Goal: Transaction & Acquisition: Purchase product/service

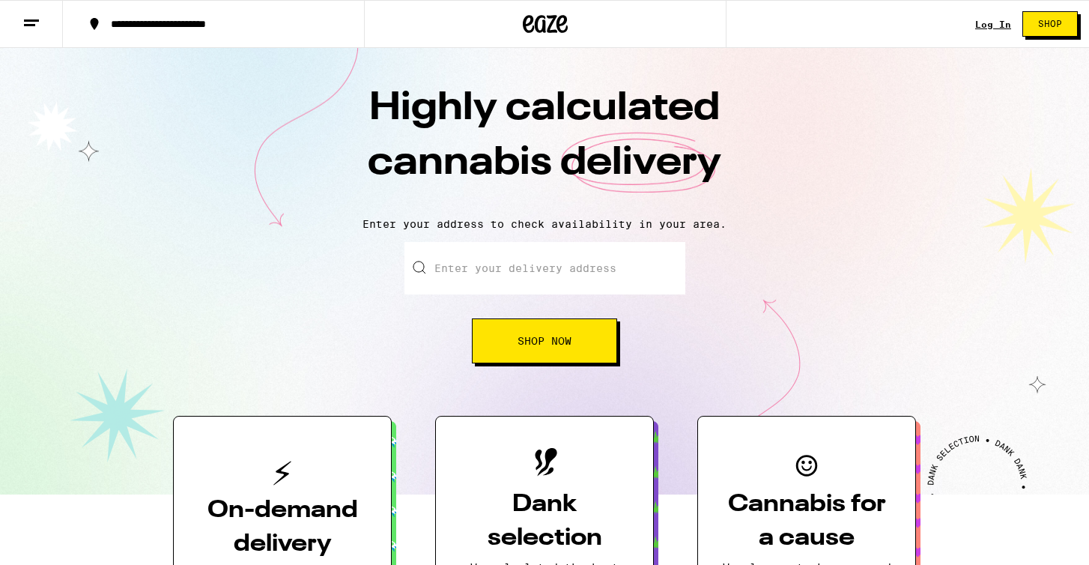
click at [993, 19] on link "Log In" at bounding box center [993, 24] width 36 height 10
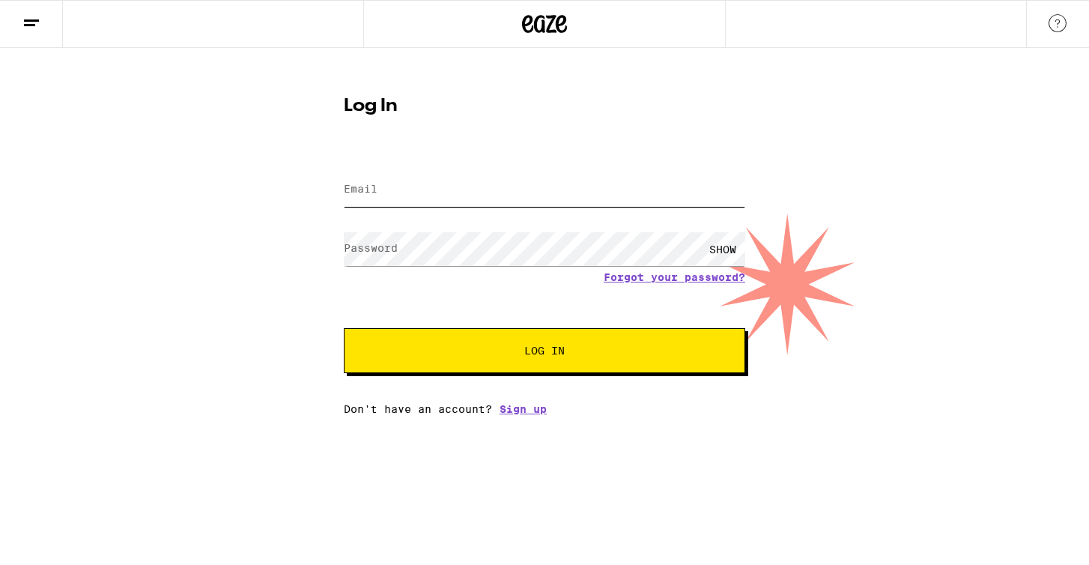
type input "[EMAIL_ADDRESS][DOMAIN_NAME]"
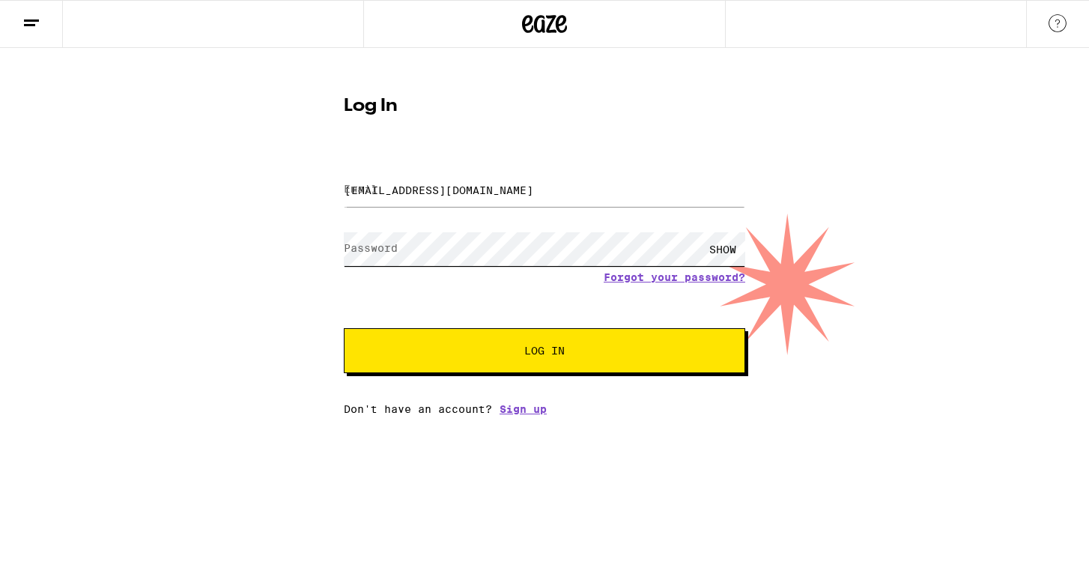
click at [545, 352] on button "Log In" at bounding box center [545, 350] width 402 height 45
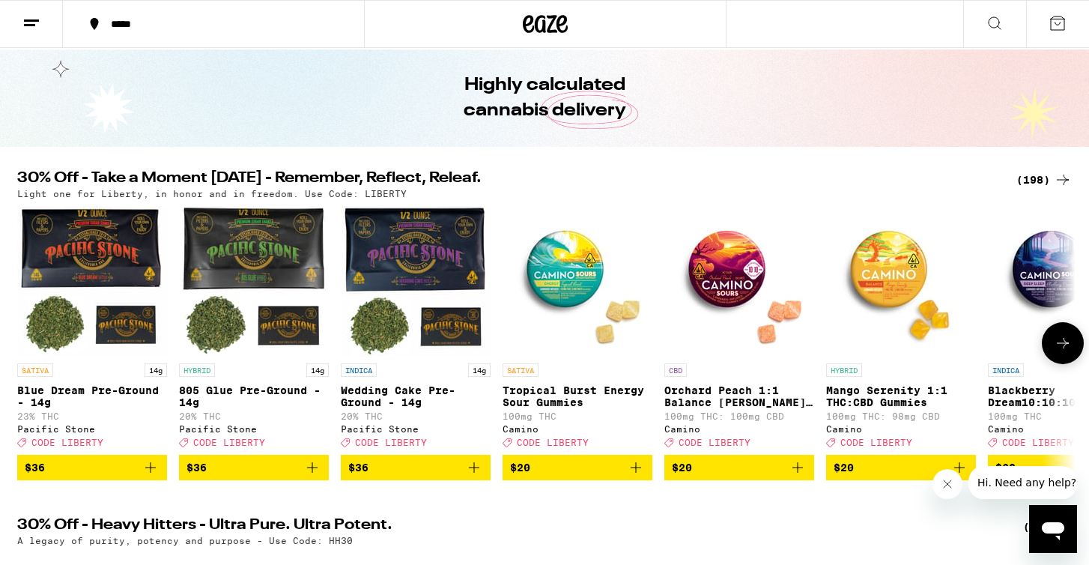
scroll to position [47, 0]
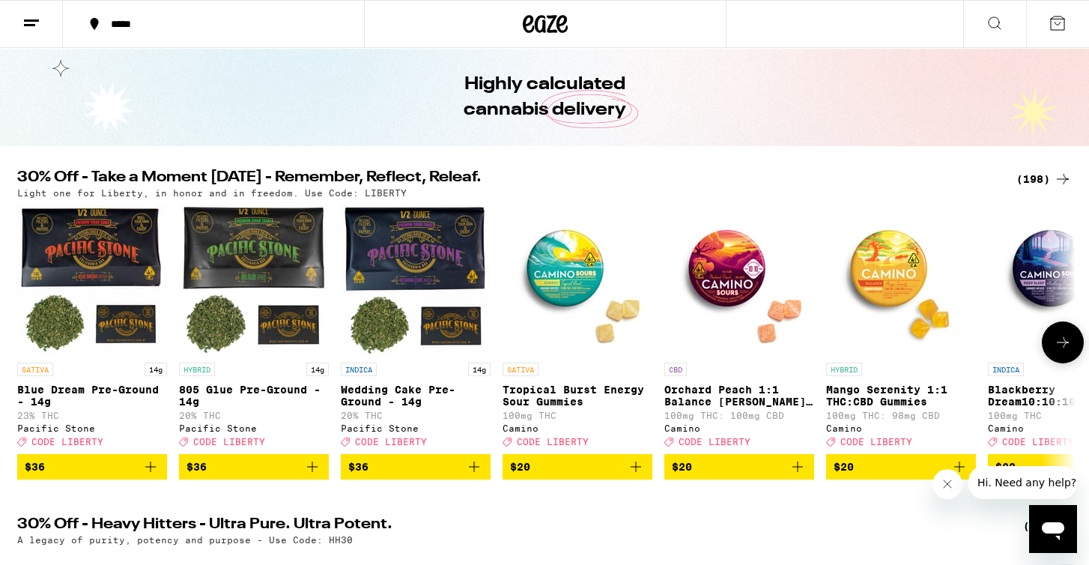
click at [709, 476] on span "$20" at bounding box center [739, 467] width 135 height 18
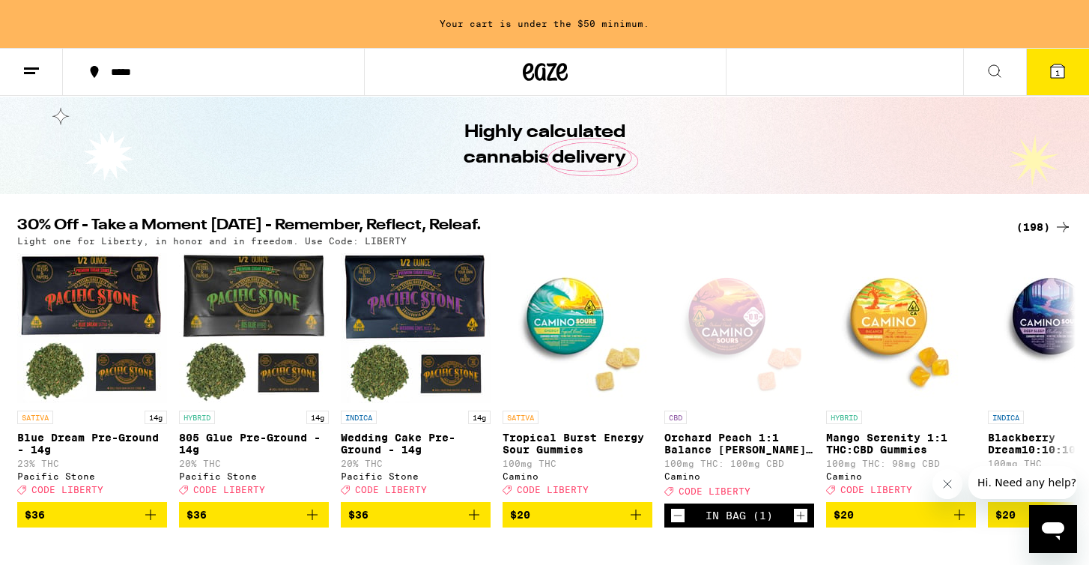
click at [30, 73] on line at bounding box center [29, 73] width 11 height 0
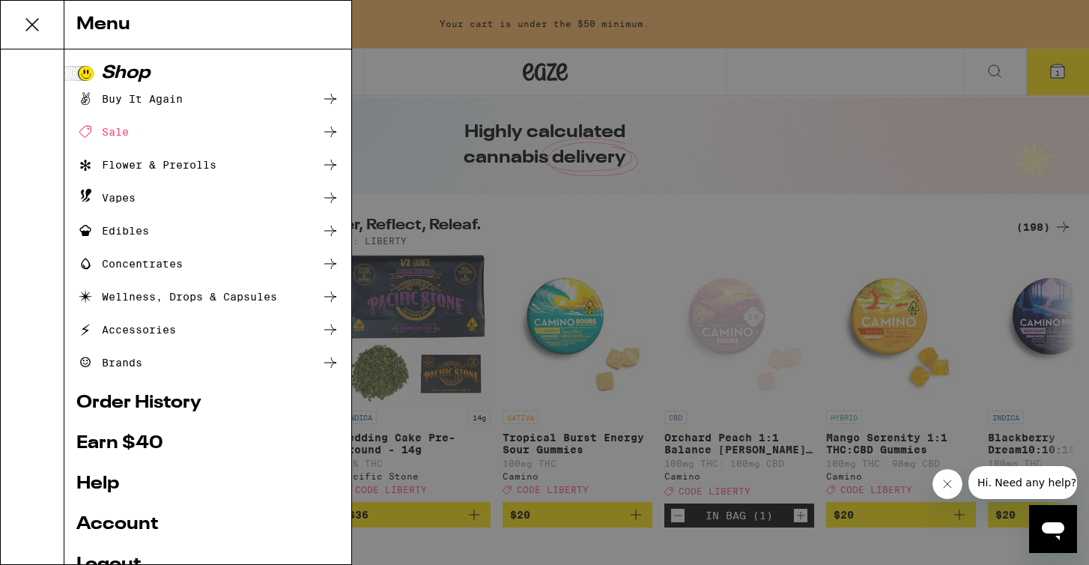
click at [160, 159] on div "Flower & Prerolls" at bounding box center [146, 165] width 140 height 18
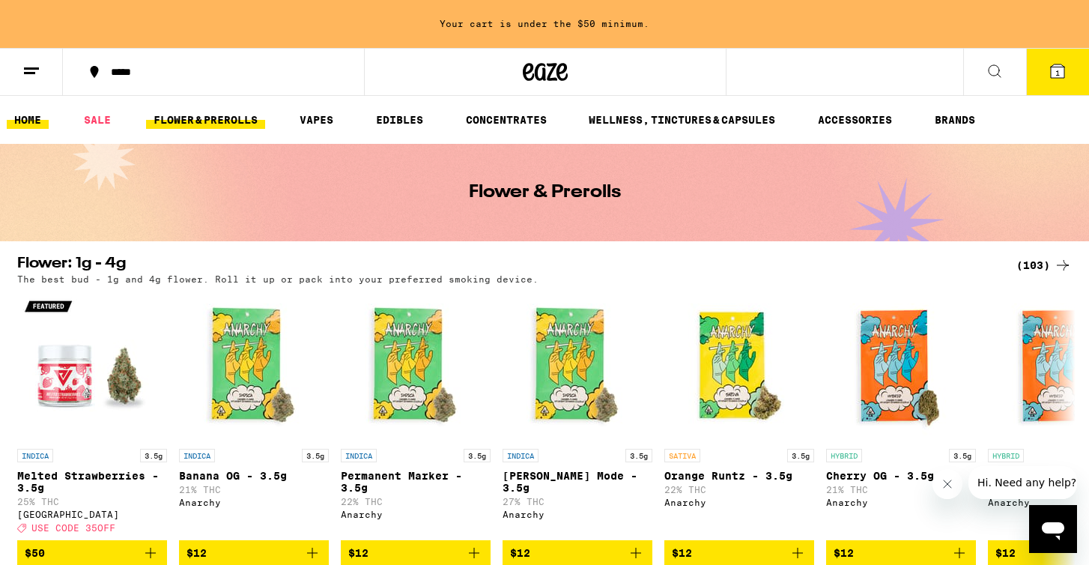
click at [42, 117] on link "HOME" at bounding box center [28, 120] width 42 height 18
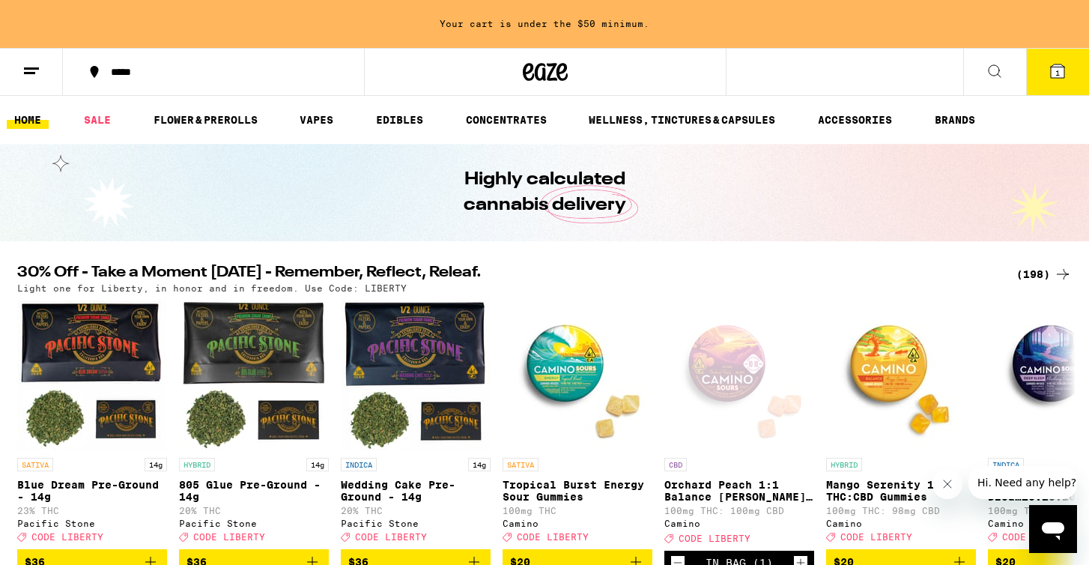
click at [34, 68] on line at bounding box center [31, 68] width 15 height 0
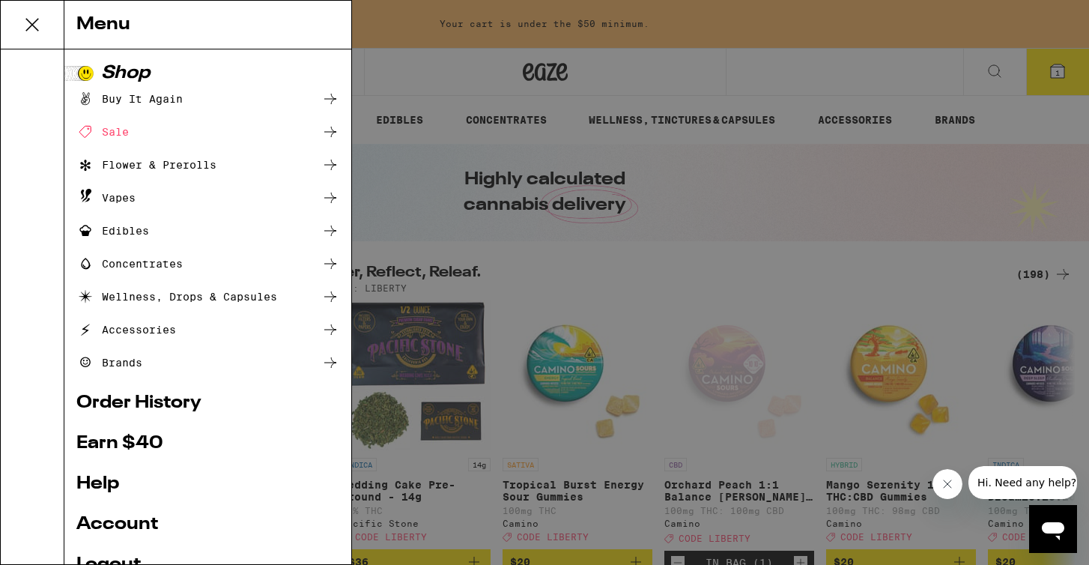
drag, startPoint x: 34, startPoint y: 67, endPoint x: 502, endPoint y: 192, distance: 484.0
click at [33, 56] on div "Menu Shop Buy It Again Sale Flower & Prerolls Vapes Edibles Concentrates Wellne…" at bounding box center [544, 282] width 1089 height 565
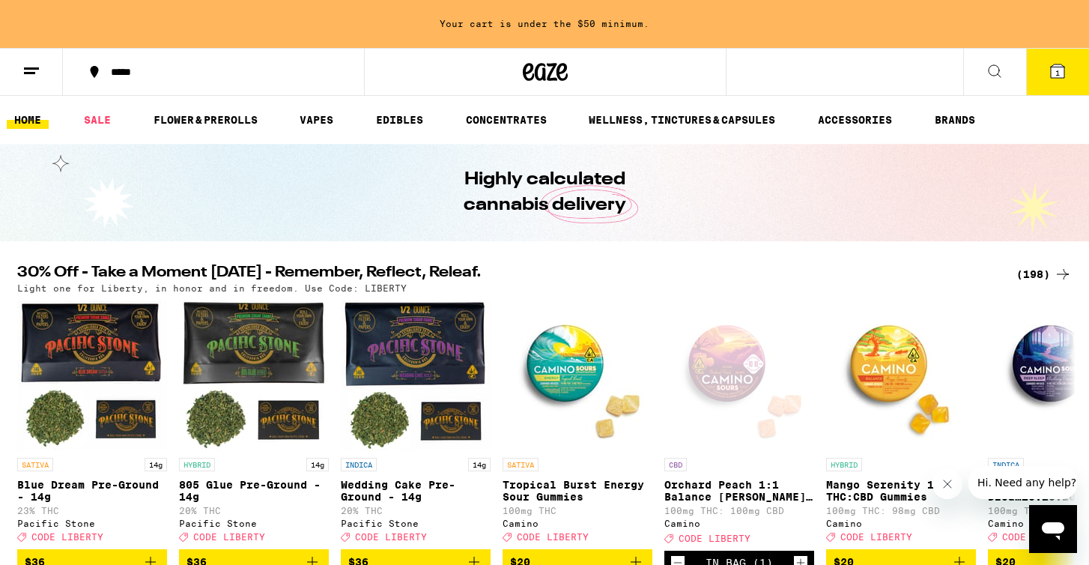
click at [40, 65] on button at bounding box center [31, 72] width 63 height 47
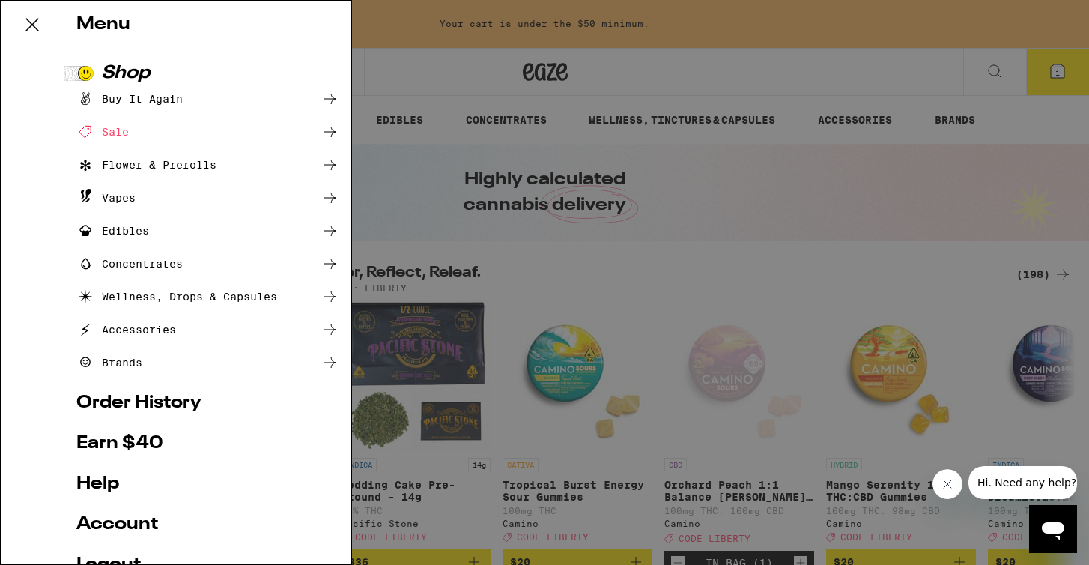
scroll to position [22, 0]
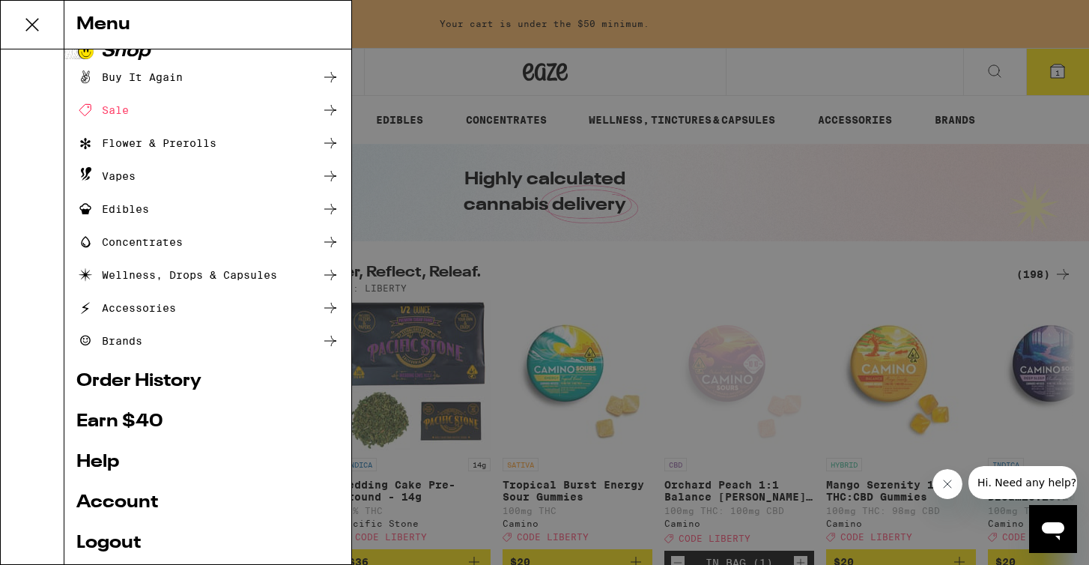
click at [329, 151] on icon at bounding box center [330, 143] width 18 height 18
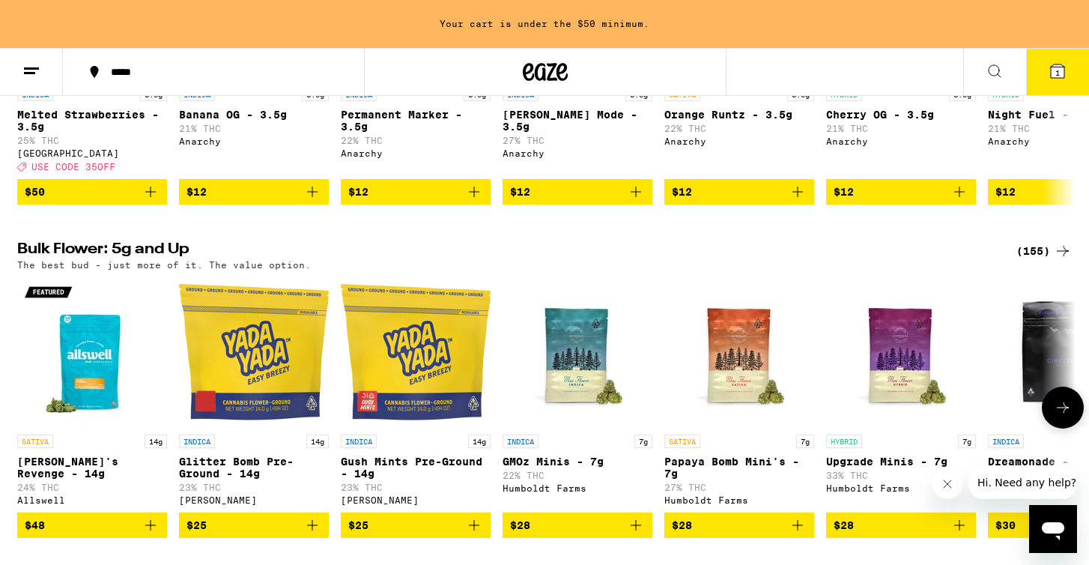
scroll to position [411, 0]
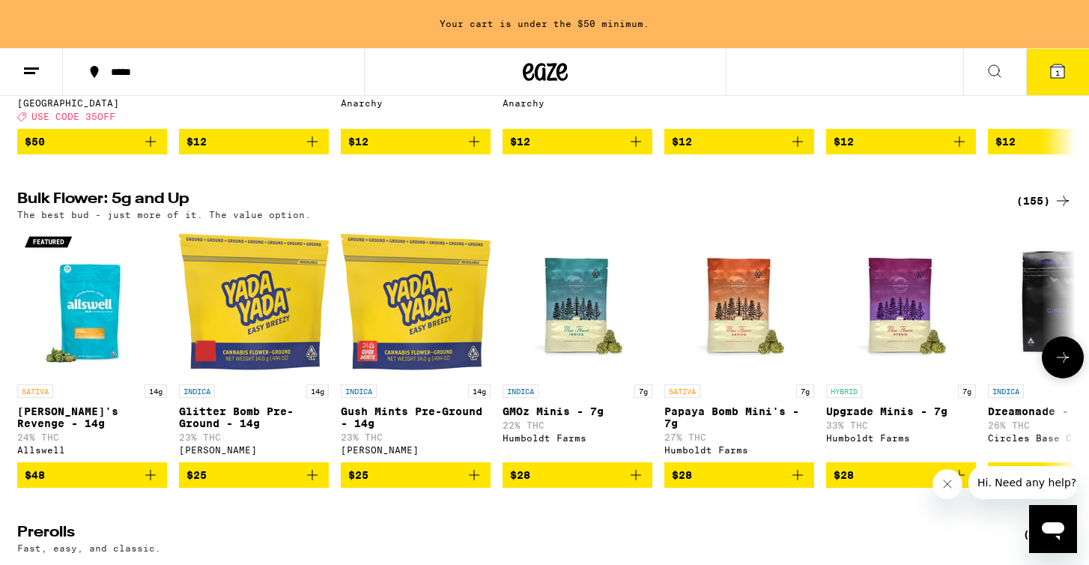
click at [1066, 366] on icon at bounding box center [1063, 357] width 18 height 18
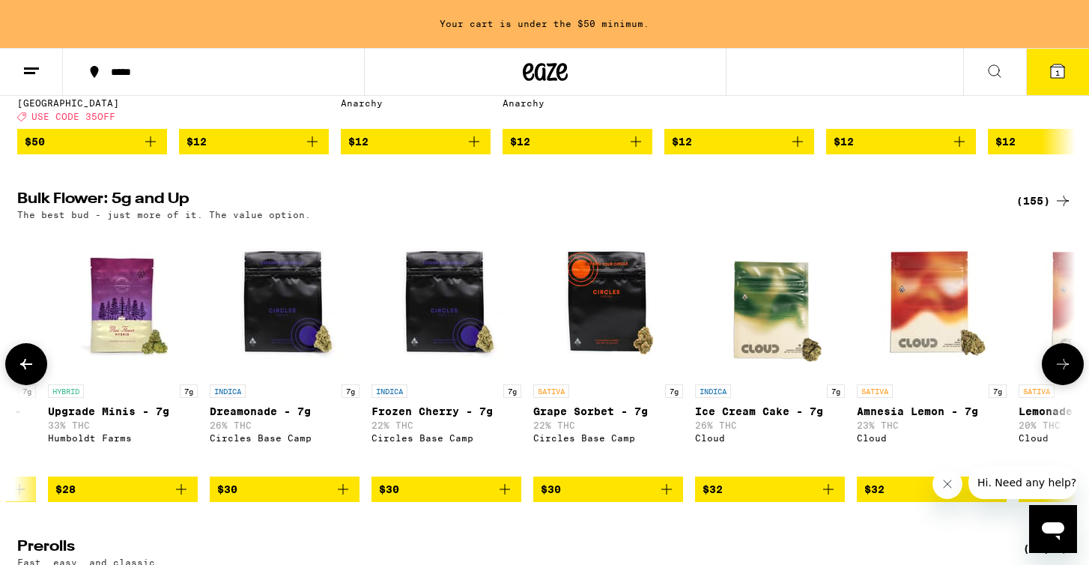
scroll to position [0, 892]
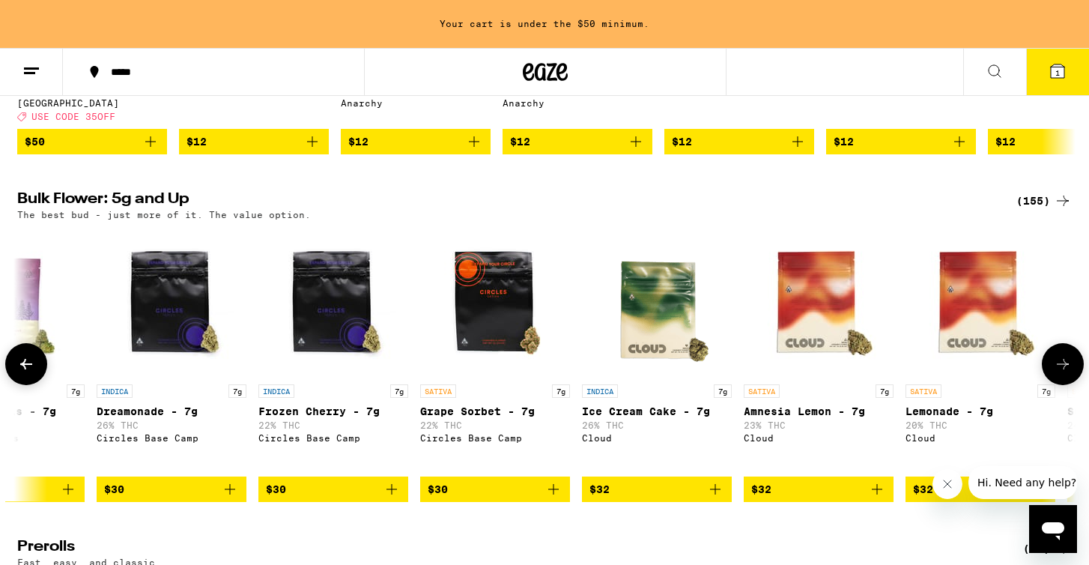
click at [1066, 373] on icon at bounding box center [1063, 364] width 18 height 18
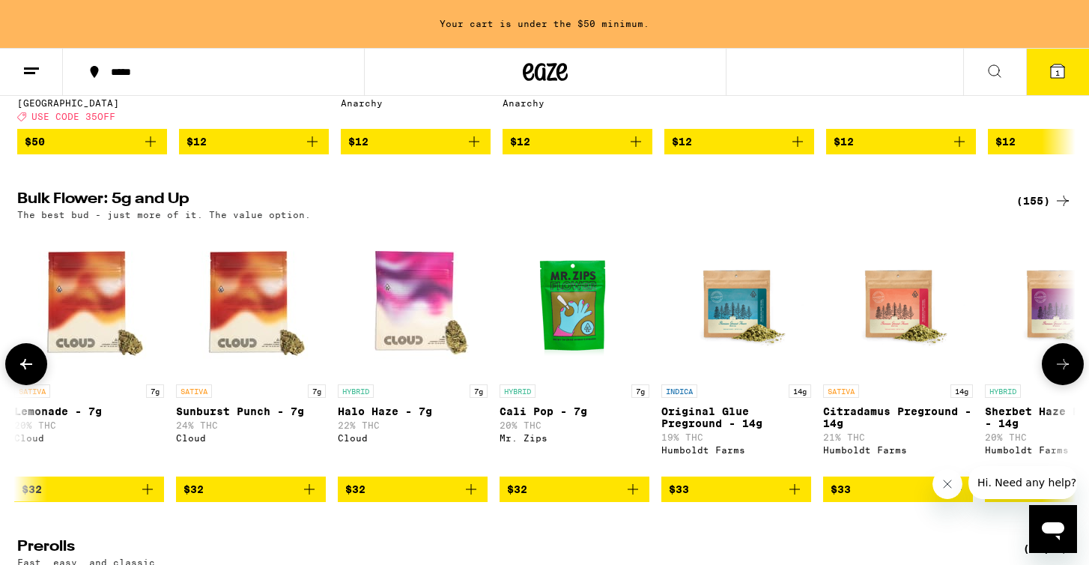
click at [1066, 373] on icon at bounding box center [1063, 364] width 18 height 18
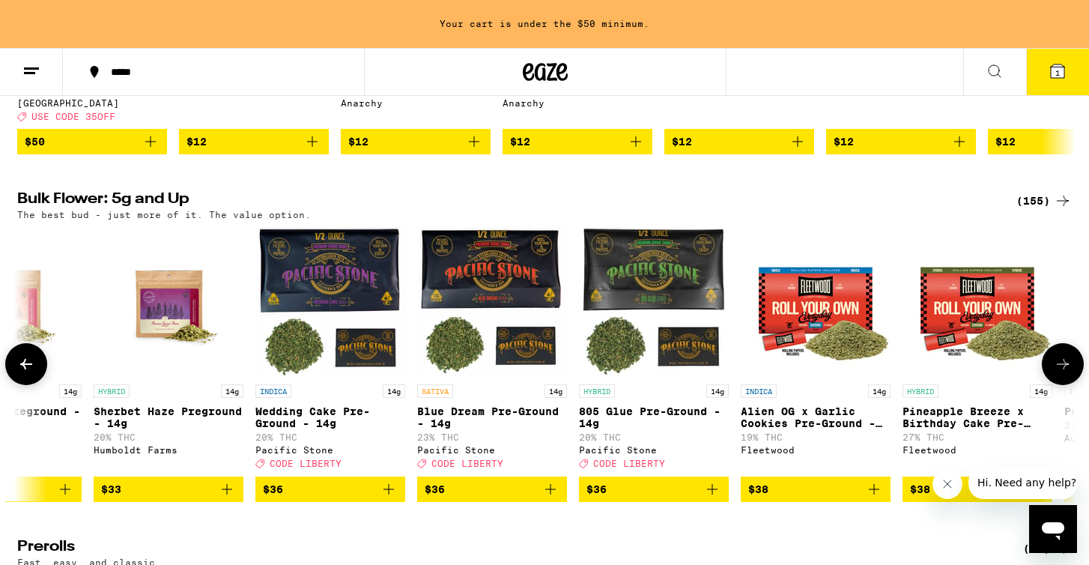
click at [1066, 373] on icon at bounding box center [1063, 364] width 18 height 18
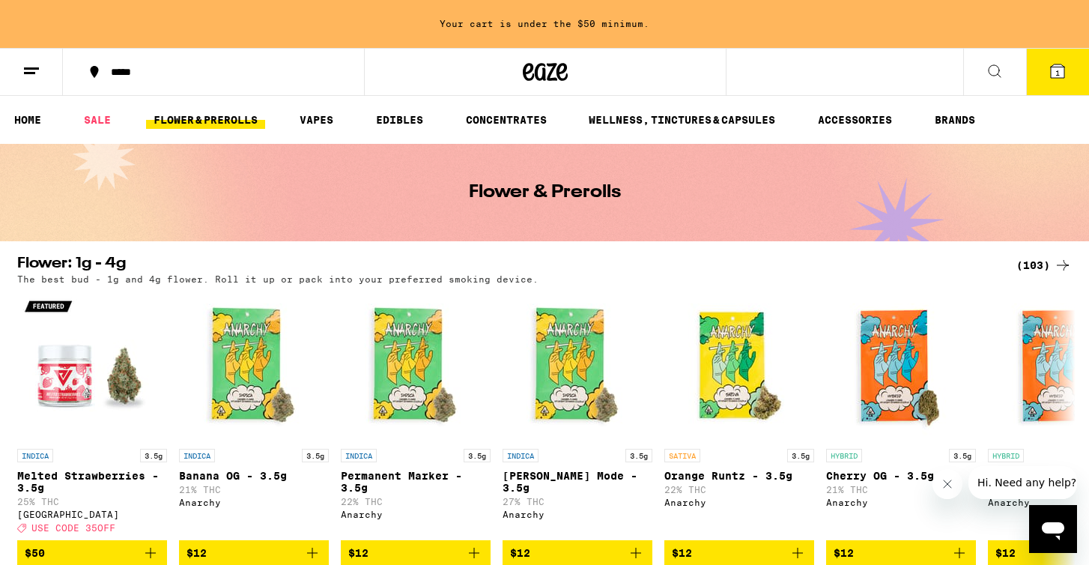
scroll to position [0, 0]
click at [999, 76] on icon at bounding box center [995, 71] width 18 height 18
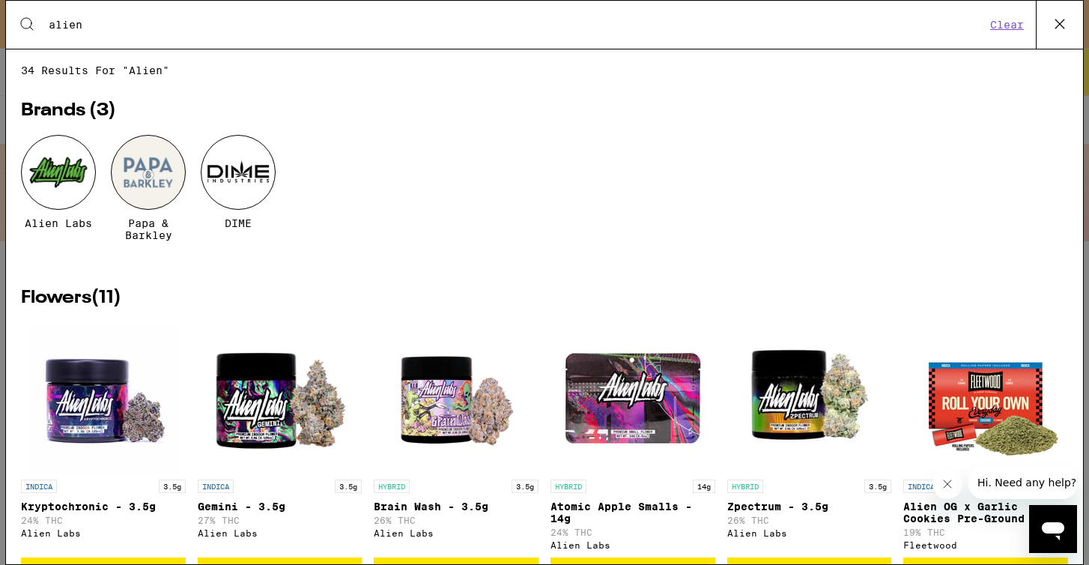
type input "alien"
click at [74, 159] on div at bounding box center [58, 172] width 75 height 75
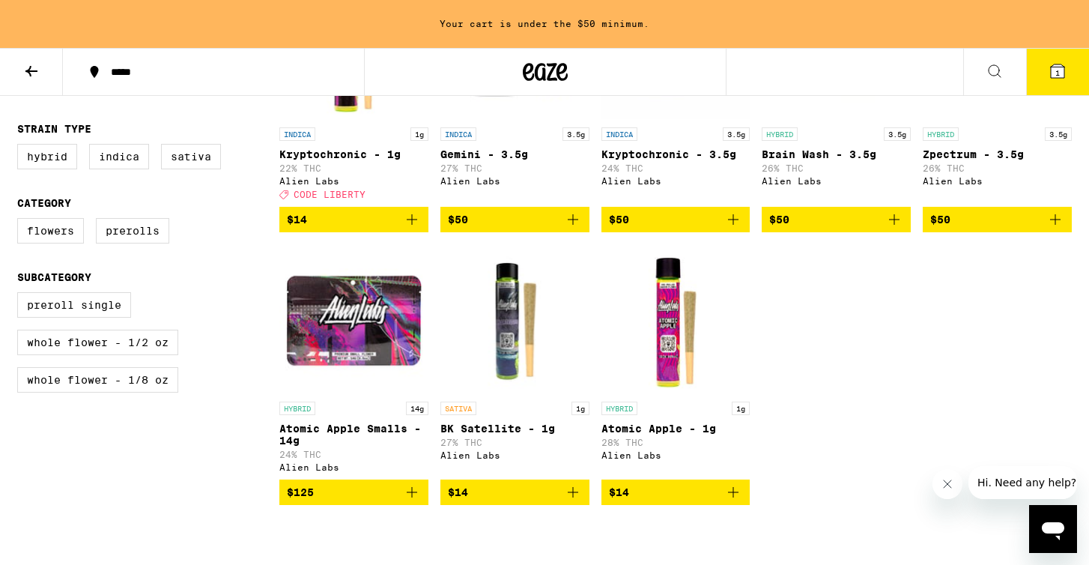
scroll to position [588, 0]
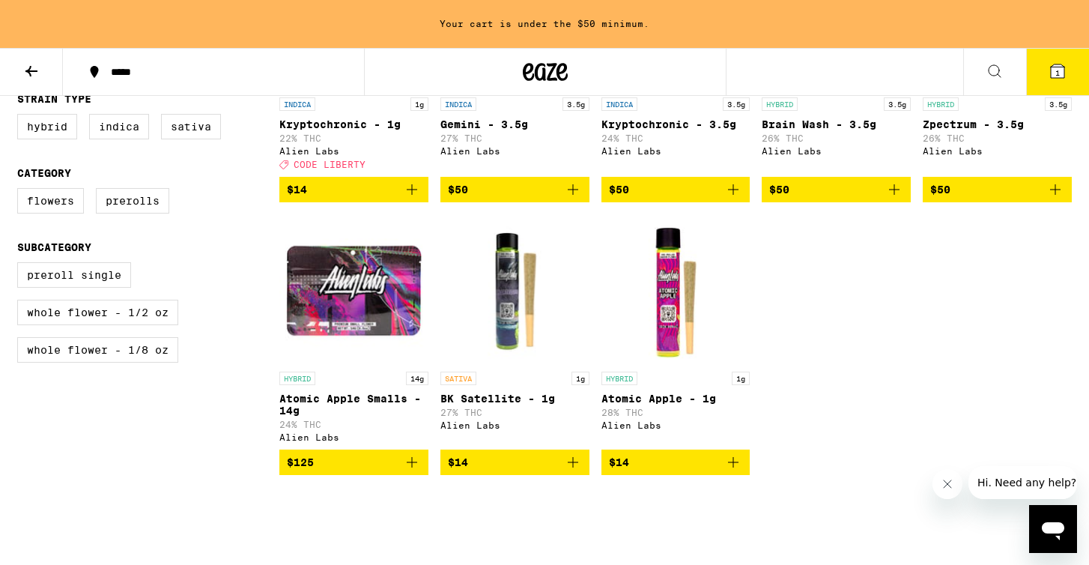
click at [346, 304] on img "Open page for Atomic Apple Smalls - 14g from Alien Labs" at bounding box center [353, 289] width 149 height 150
